Goal: Task Accomplishment & Management: Manage account settings

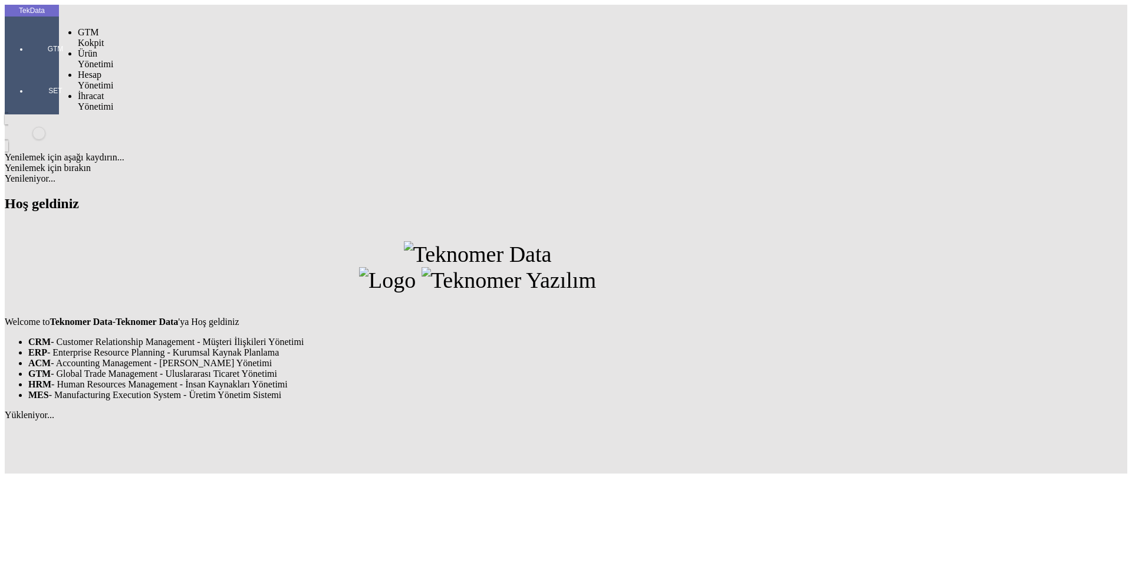
click at [33, 65] on div at bounding box center [55, 65] width 54 height 0
click at [101, 91] on span "İhracat Yönetimi" at bounding box center [95, 101] width 35 height 21
click at [180, 111] on span "Yüklemeler" at bounding box center [202, 116] width 45 height 10
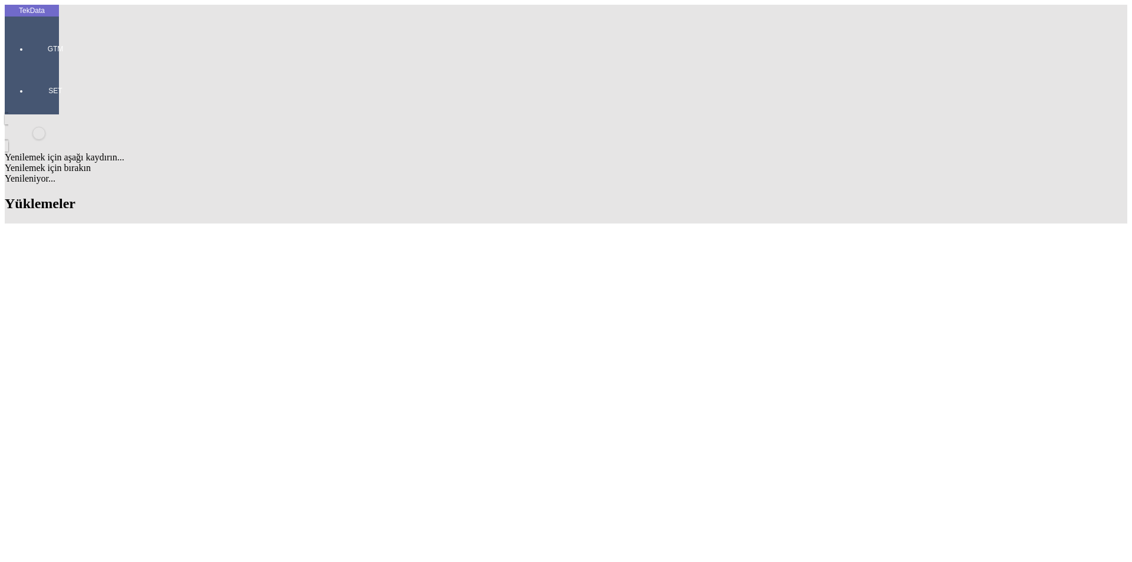
scroll to position [413, 0]
drag, startPoint x: 485, startPoint y: 335, endPoint x: 556, endPoint y: 338, distance: 70.8
copy tr "BDF2025000000479"
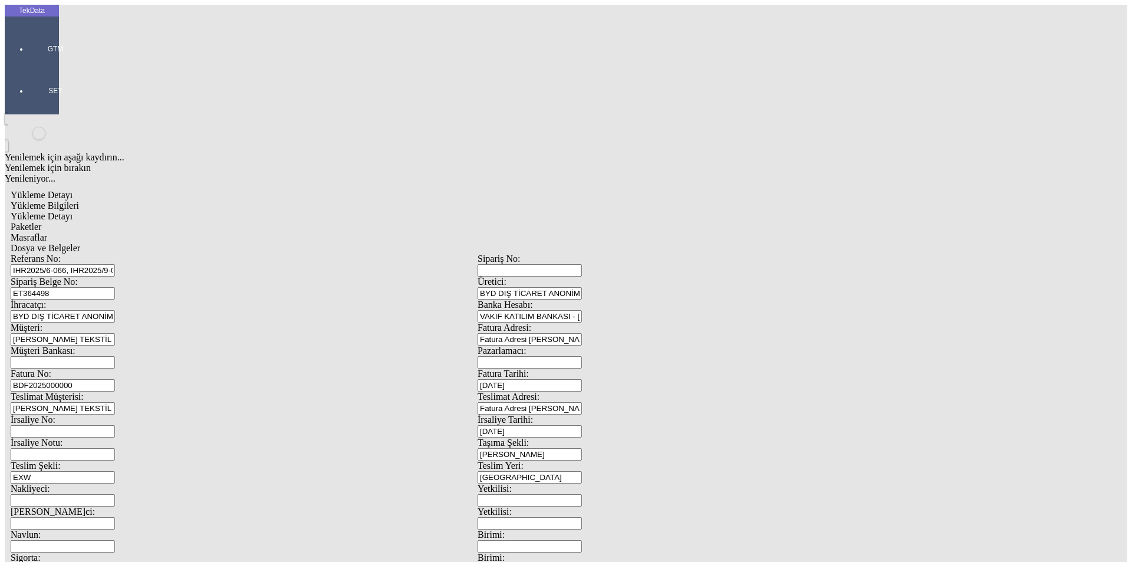
drag, startPoint x: 248, startPoint y: 202, endPoint x: 75, endPoint y: 203, distance: 172.8
click at [75, 369] on div "Fatura No: BDF2025000000" at bounding box center [244, 380] width 467 height 23
paste input "BDF2025000000479"
drag, startPoint x: 178, startPoint y: 193, endPoint x: 0, endPoint y: 210, distance: 178.3
click at [5, 210] on div "TekData GTM SET Yenilemek için aşağı kaydırın... Yenilemek için bırakın Yenilen…" at bounding box center [478, 467] width 946 height 924
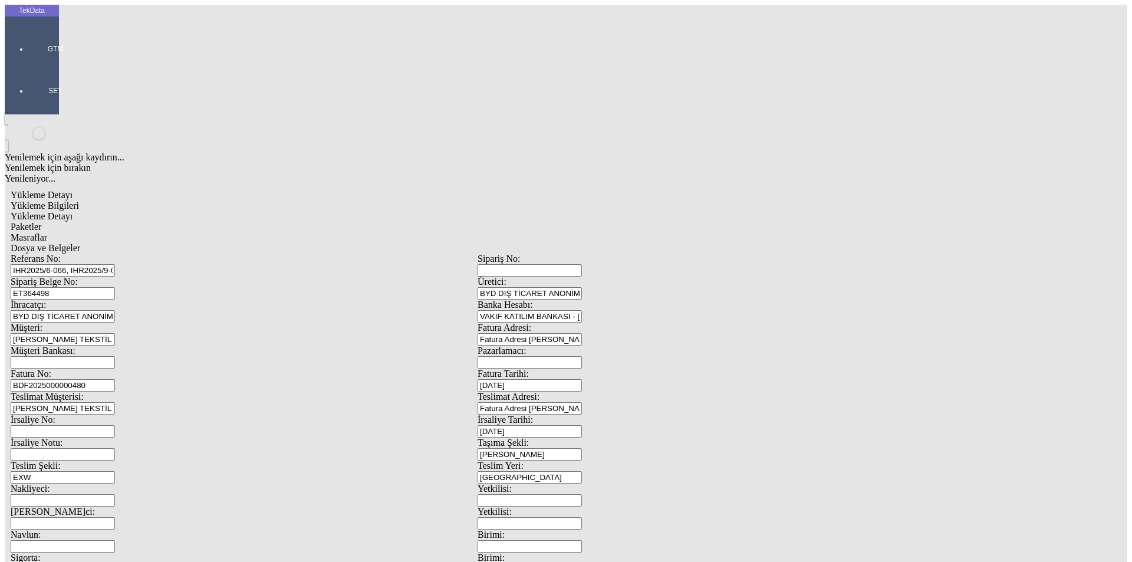
type input "BDF2025000000480"
type input "[DATE]"
drag, startPoint x: 686, startPoint y: 241, endPoint x: 571, endPoint y: 236, distance: 115.1
click at [571, 415] on div "İrsaliye No: İrsaliye Tarihi: [DATE]" at bounding box center [478, 426] width 934 height 23
drag, startPoint x: 708, startPoint y: 245, endPoint x: 590, endPoint y: 242, distance: 117.4
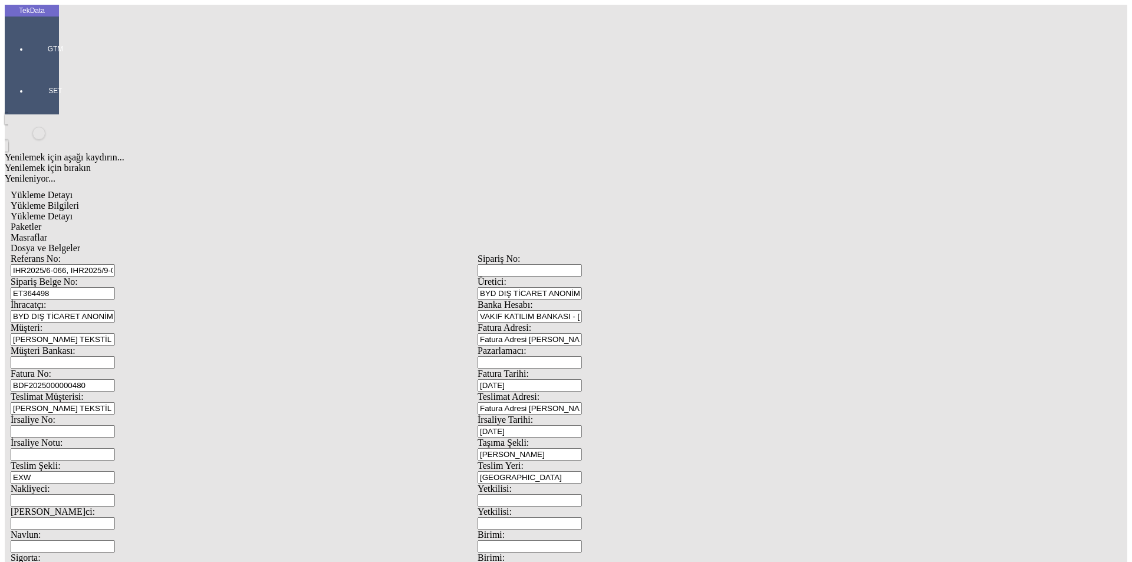
click at [591, 415] on div "İrsaliye Tarihi: [DATE]" at bounding box center [711, 426] width 467 height 23
type input "[DATE]"
drag, startPoint x: 201, startPoint y: 289, endPoint x: 112, endPoint y: 291, distance: 88.5
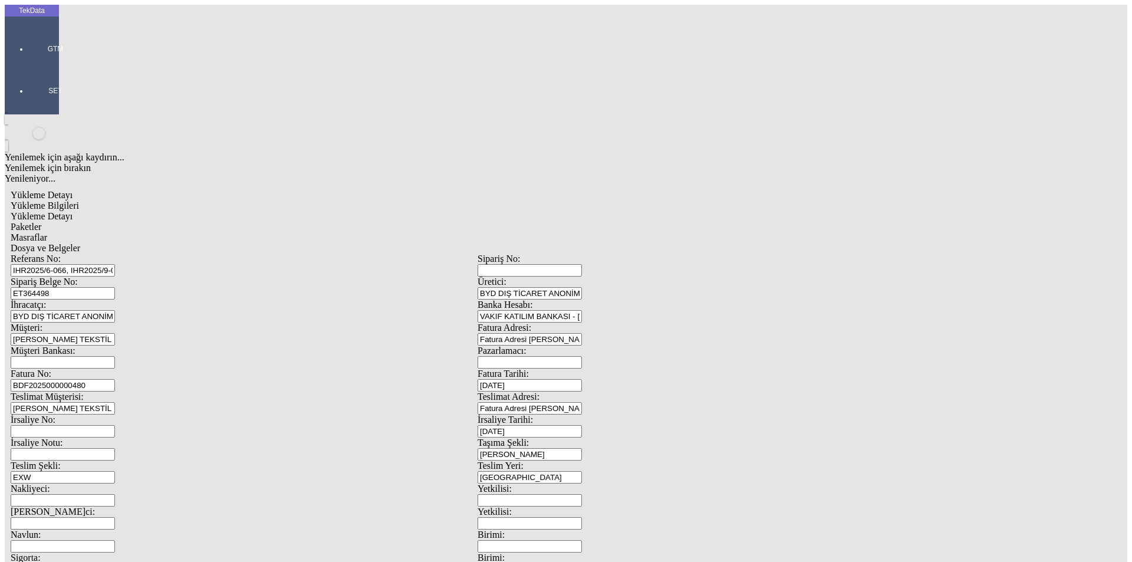
drag, startPoint x: 226, startPoint y: 298, endPoint x: 93, endPoint y: 292, distance: 134.0
type input "[DATE]"
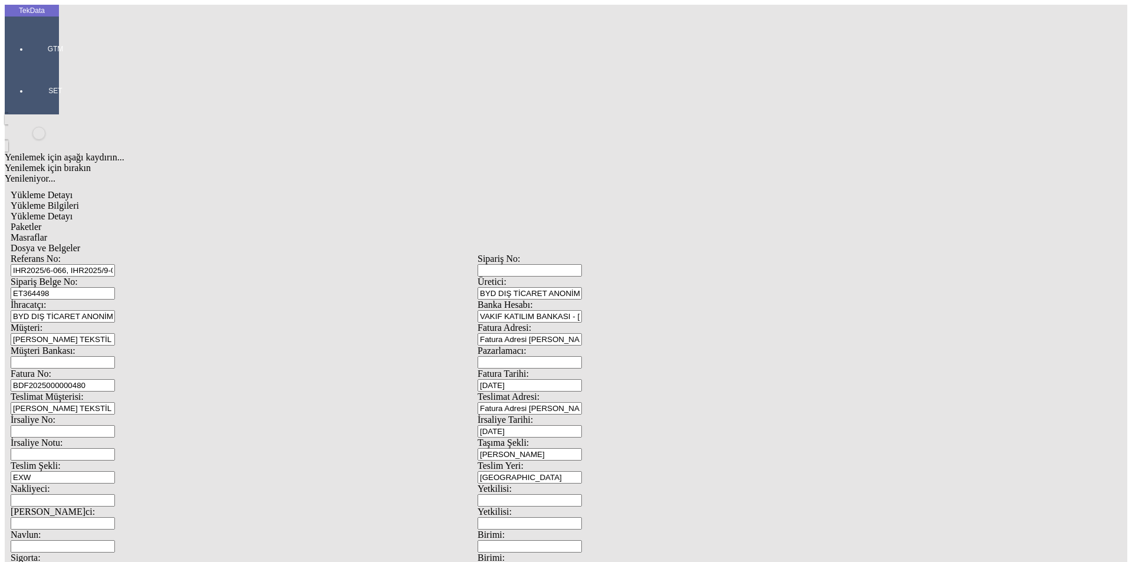
type input "4310.05"
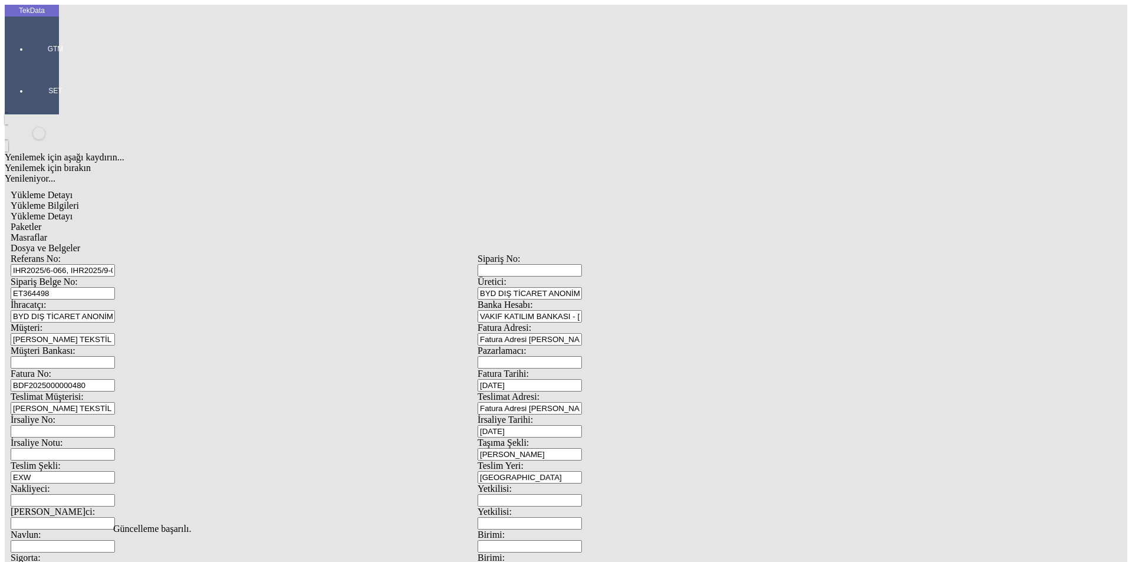
drag, startPoint x: 188, startPoint y: 65, endPoint x: 263, endPoint y: 49, distance: 76.7
click at [73, 211] on span "Yükleme Detayı" at bounding box center [42, 216] width 62 height 10
